Goal: Navigation & Orientation: Find specific page/section

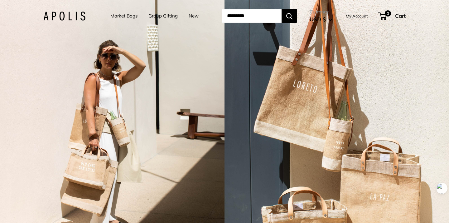
click at [55, 12] on img at bounding box center [64, 16] width 42 height 9
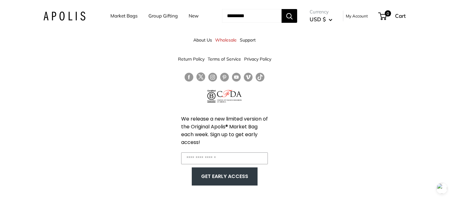
click at [63, 16] on img at bounding box center [64, 16] width 42 height 9
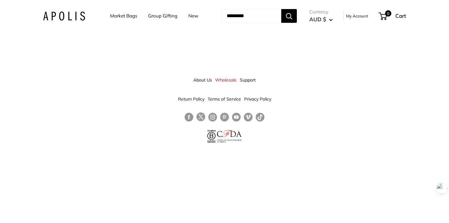
click at [196, 80] on link "About Us" at bounding box center [202, 79] width 19 height 11
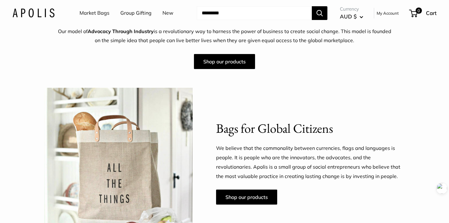
scroll to position [254, 0]
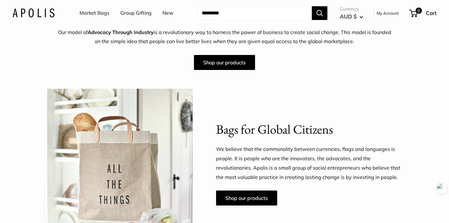
click at [84, 13] on link "Market Bags" at bounding box center [94, 12] width 30 height 9
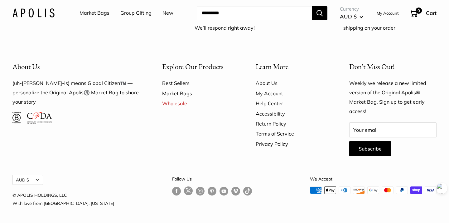
scroll to position [1810, 0]
